Goal: Complete application form: Complete application form

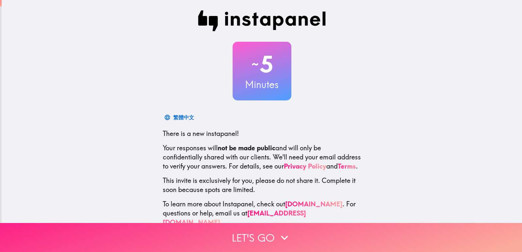
click at [372, 223] on button "Let's go" at bounding box center [261, 237] width 522 height 29
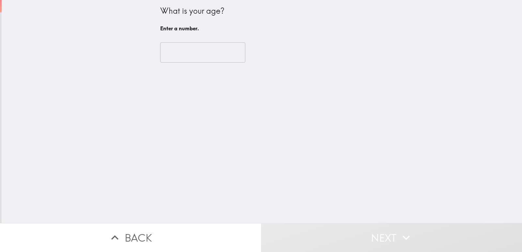
click at [196, 47] on input "number" at bounding box center [202, 52] width 85 height 20
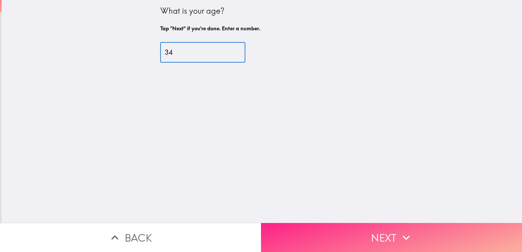
type input "34"
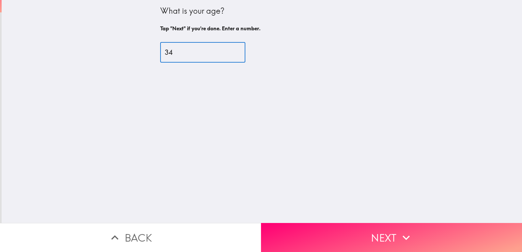
click at [289, 223] on button "Next" at bounding box center [391, 237] width 261 height 29
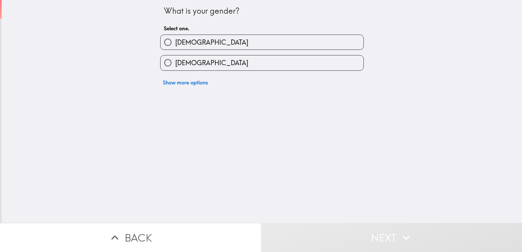
click at [200, 50] on label "[DEMOGRAPHIC_DATA]" at bounding box center [261, 42] width 203 height 15
click at [175, 50] on input "[DEMOGRAPHIC_DATA]" at bounding box center [167, 42] width 15 height 15
radio input "true"
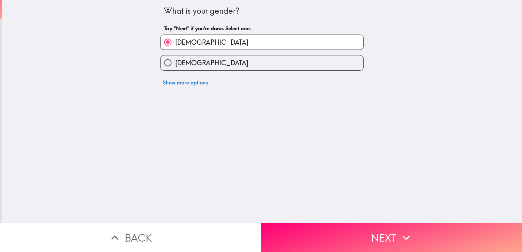
click at [307, 216] on div "What is your gender? Tap "Next" if you're done. Select one. [DEMOGRAPHIC_DATA] …" at bounding box center [262, 111] width 520 height 223
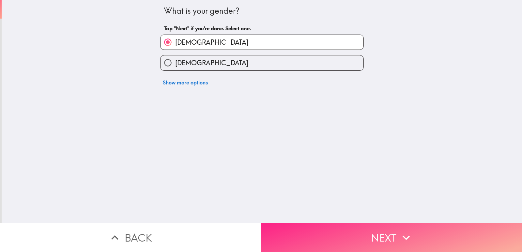
click at [309, 226] on button "Next" at bounding box center [391, 237] width 261 height 29
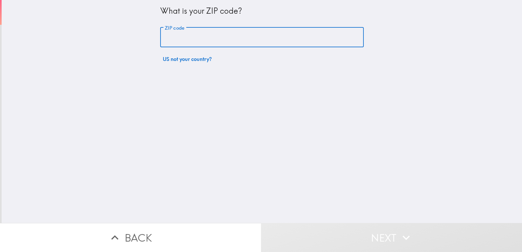
click at [226, 43] on input "ZIP code" at bounding box center [261, 37] width 203 height 20
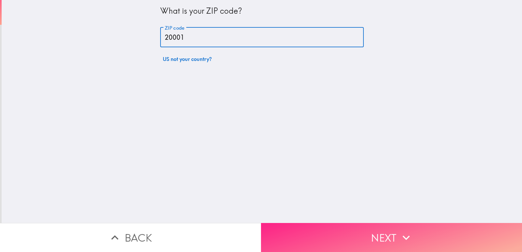
type input "20001"
click at [296, 223] on button "Next" at bounding box center [391, 237] width 261 height 29
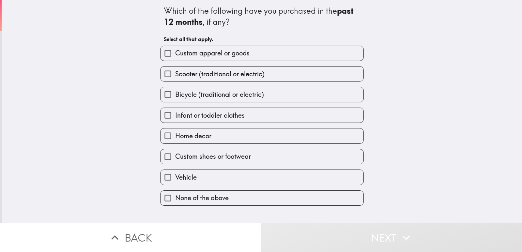
click at [284, 58] on label "Custom apparel or goods" at bounding box center [261, 53] width 203 height 15
click at [175, 58] on input "Custom apparel or goods" at bounding box center [167, 53] width 15 height 15
checkbox input "true"
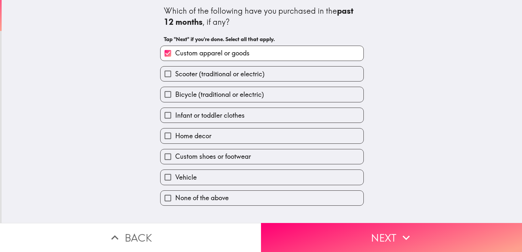
click at [271, 118] on label "Infant or toddler clothes" at bounding box center [261, 115] width 203 height 15
click at [175, 118] on input "Infant or toddler clothes" at bounding box center [167, 115] width 15 height 15
checkbox input "true"
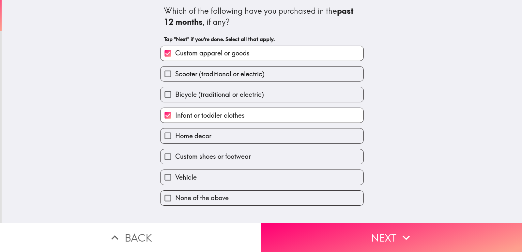
click at [265, 162] on label "Custom shoes or footwear" at bounding box center [261, 156] width 203 height 15
click at [175, 162] on input "Custom shoes or footwear" at bounding box center [167, 156] width 15 height 15
checkbox input "true"
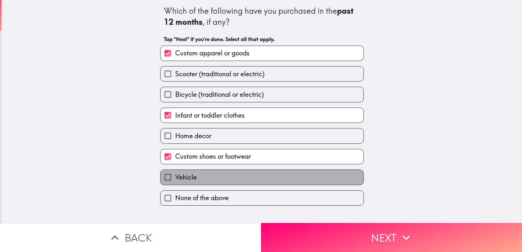
click at [263, 175] on label "Vehicle" at bounding box center [261, 177] width 203 height 15
click at [175, 175] on input "Vehicle" at bounding box center [167, 177] width 15 height 15
checkbox input "true"
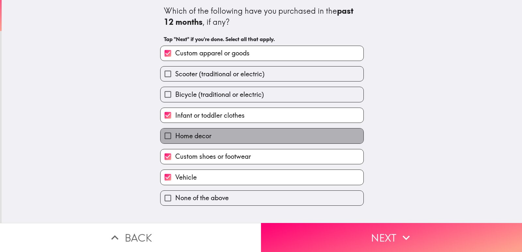
click at [269, 140] on label "Home decor" at bounding box center [261, 135] width 203 height 15
click at [175, 140] on input "Home decor" at bounding box center [167, 135] width 15 height 15
checkbox input "true"
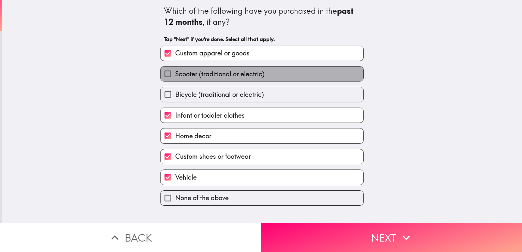
click at [277, 78] on label "Scooter (traditional or electric)" at bounding box center [261, 74] width 203 height 15
click at [175, 78] on input "Scooter (traditional or electric)" at bounding box center [167, 74] width 15 height 15
checkbox input "true"
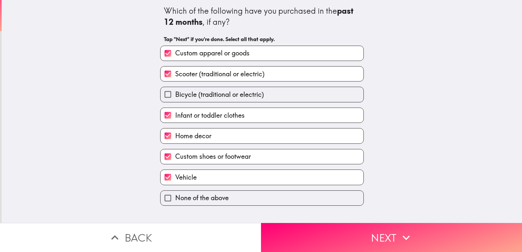
drag, startPoint x: 276, startPoint y: 86, endPoint x: 275, endPoint y: 90, distance: 4.1
click at [275, 89] on div "Bicycle (traditional or electric)" at bounding box center [259, 92] width 209 height 21
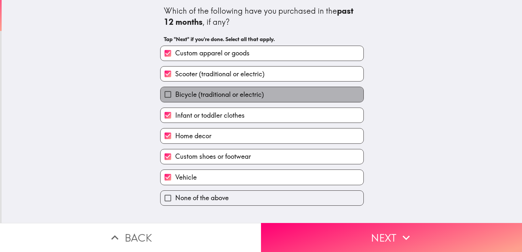
click at [287, 93] on label "Bicycle (traditional or electric)" at bounding box center [261, 94] width 203 height 15
click at [175, 93] on input "Bicycle (traditional or electric)" at bounding box center [167, 94] width 15 height 15
checkbox input "true"
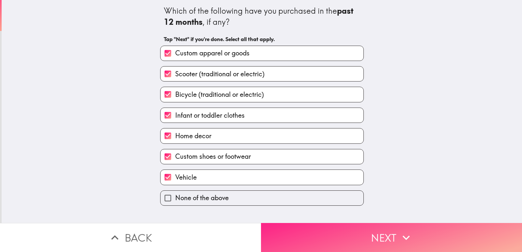
click at [322, 235] on button "Next" at bounding box center [391, 237] width 261 height 29
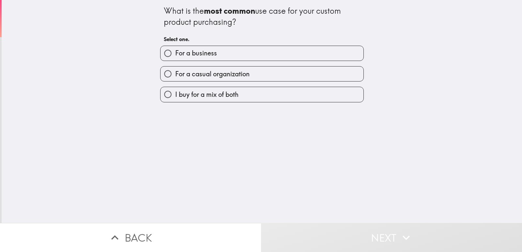
click at [285, 100] on label "I buy for a mix of both" at bounding box center [261, 94] width 203 height 15
click at [175, 100] on input "I buy for a mix of both" at bounding box center [167, 94] width 15 height 15
radio input "true"
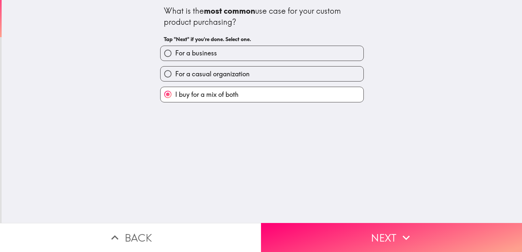
click at [301, 239] on button "Next" at bounding box center [391, 237] width 261 height 29
